Goal: Task Accomplishment & Management: Use online tool/utility

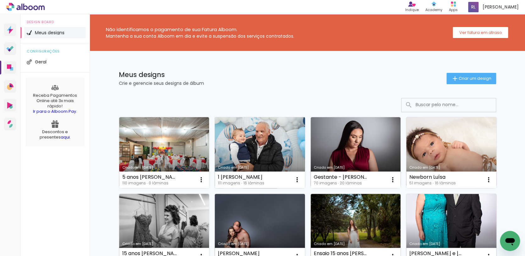
click at [278, 150] on link "Criado em [DATE]" at bounding box center [260, 152] width 90 height 71
